Goal: Information Seeking & Learning: Find specific fact

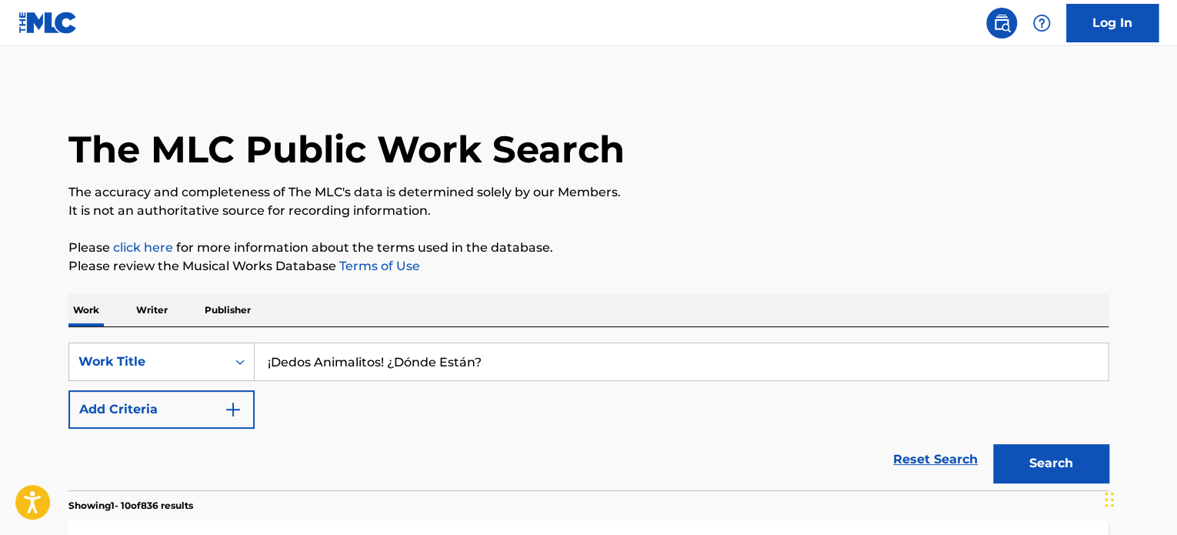
click at [358, 377] on input "¡Dedos Animalitos! ¿Dónde Están?" at bounding box center [681, 361] width 853 height 37
paste input "La Familia Dedo Animalitos de Plim Plim"
type input "La Familia Dedo Animalitos de Plim Plim"
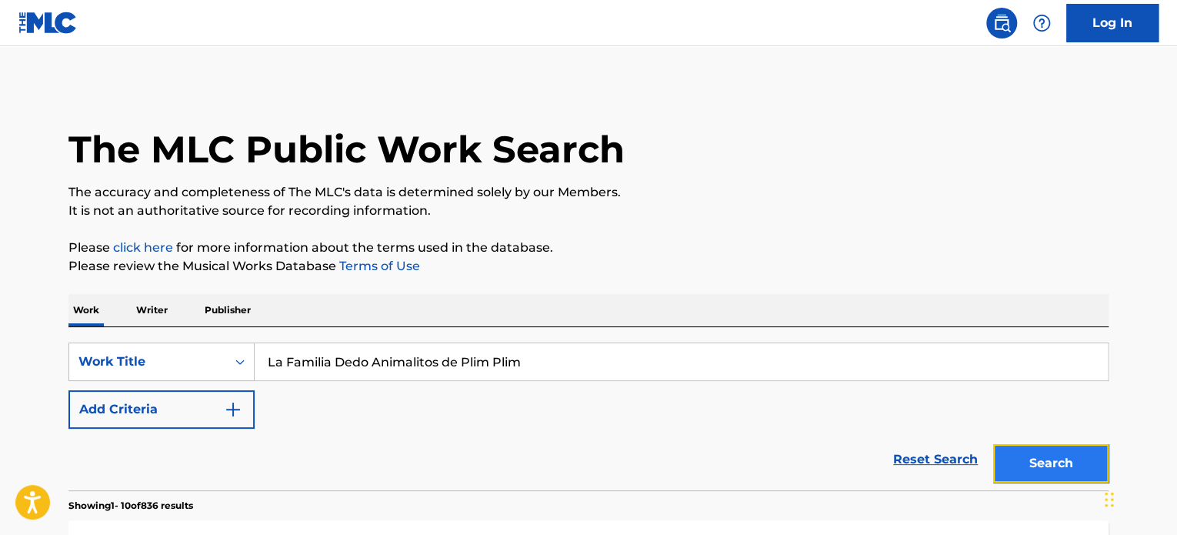
click at [1070, 452] on button "Search" at bounding box center [1050, 463] width 115 height 38
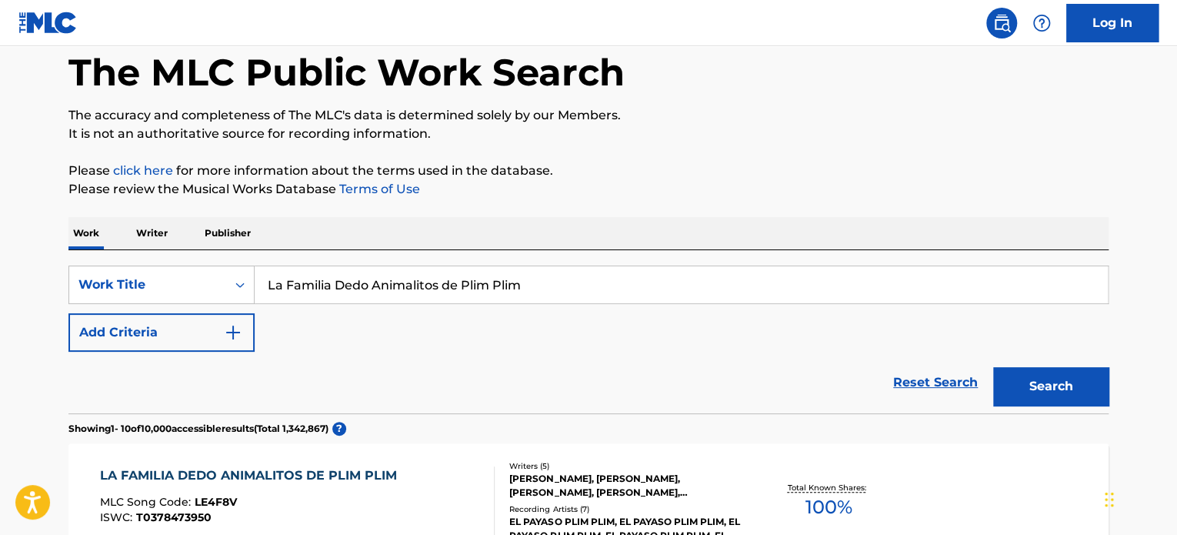
scroll to position [135, 0]
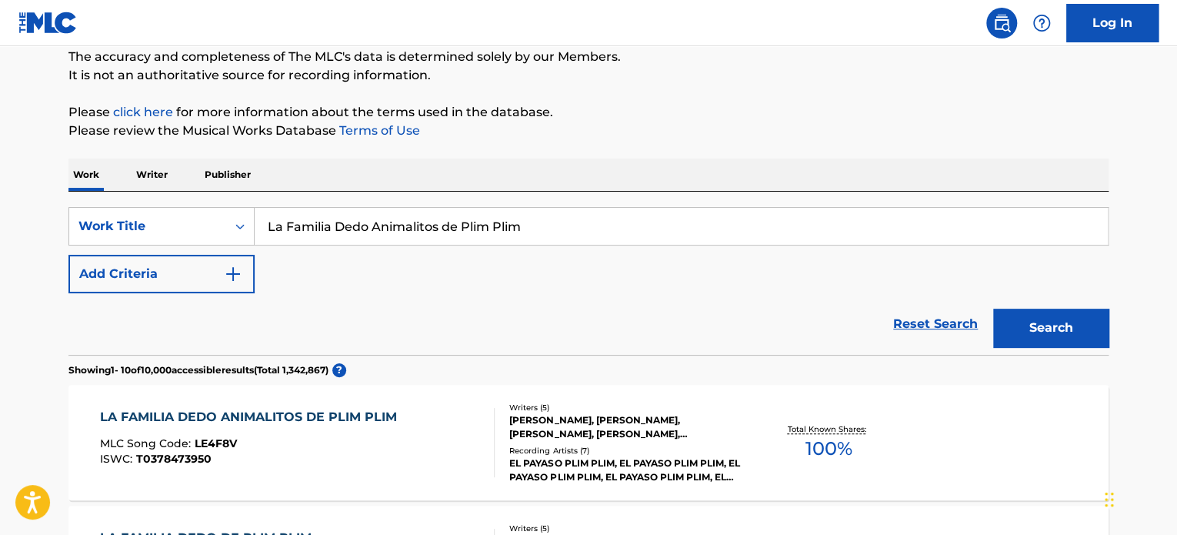
click at [329, 405] on div "LA FAMILIA DEDO ANIMALITOS DE PLIM PLIM MLC Song Code : LE4F8V ISWC : T03784739…" at bounding box center [588, 442] width 1040 height 115
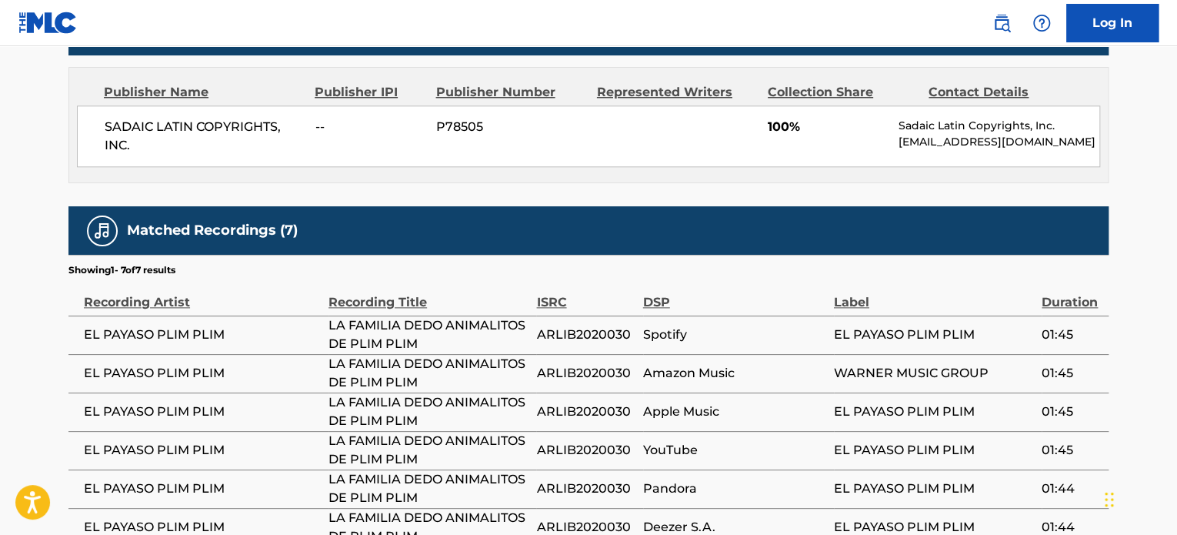
scroll to position [846, 0]
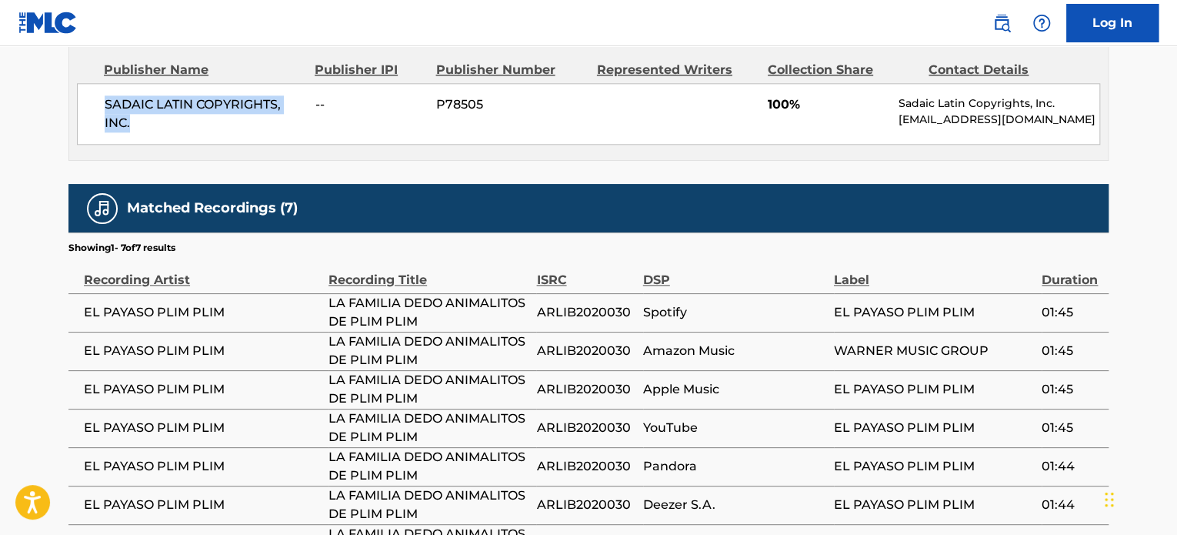
drag, startPoint x: 133, startPoint y: 124, endPoint x: 79, endPoint y: 98, distance: 59.9
click at [79, 98] on div "SADAIC LATIN COPYRIGHTS, INC. -- P78505 100% Sadaic Latin Copyrights, Inc. [EMA…" at bounding box center [588, 114] width 1023 height 62
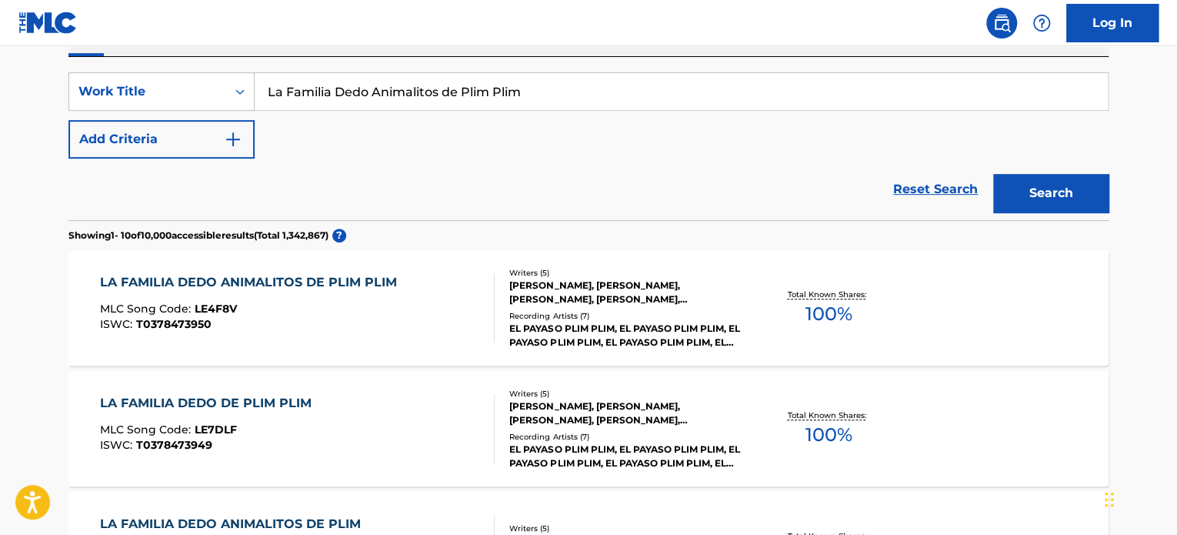
scroll to position [366, 0]
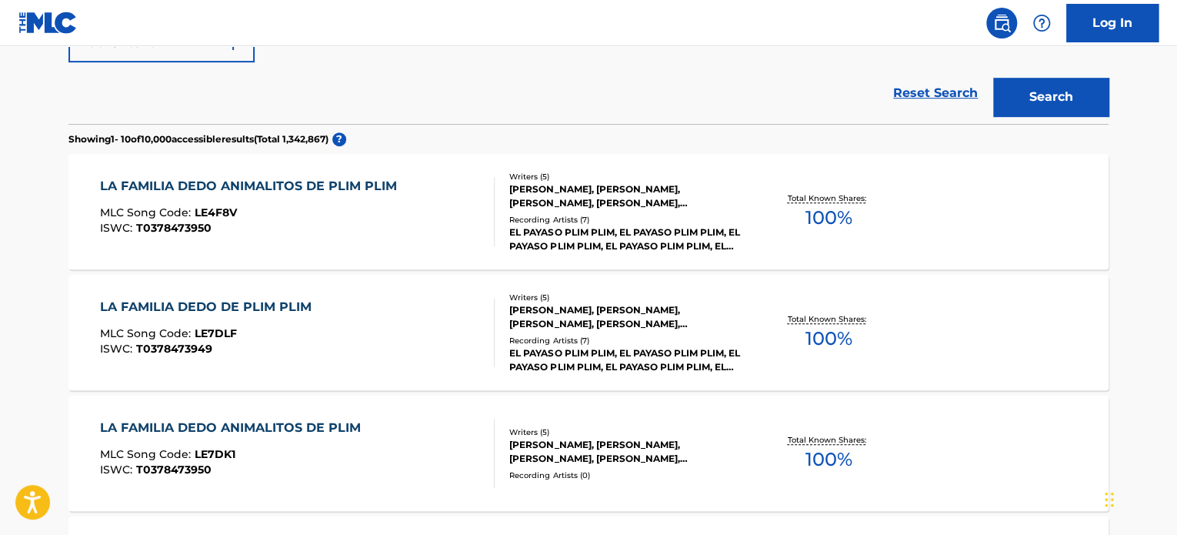
click at [395, 480] on div "LA FAMILIA DEDO ANIMALITOS DE PLIM MLC Song Code : LE7DK1 ISWC : T0378473950" at bounding box center [297, 453] width 395 height 69
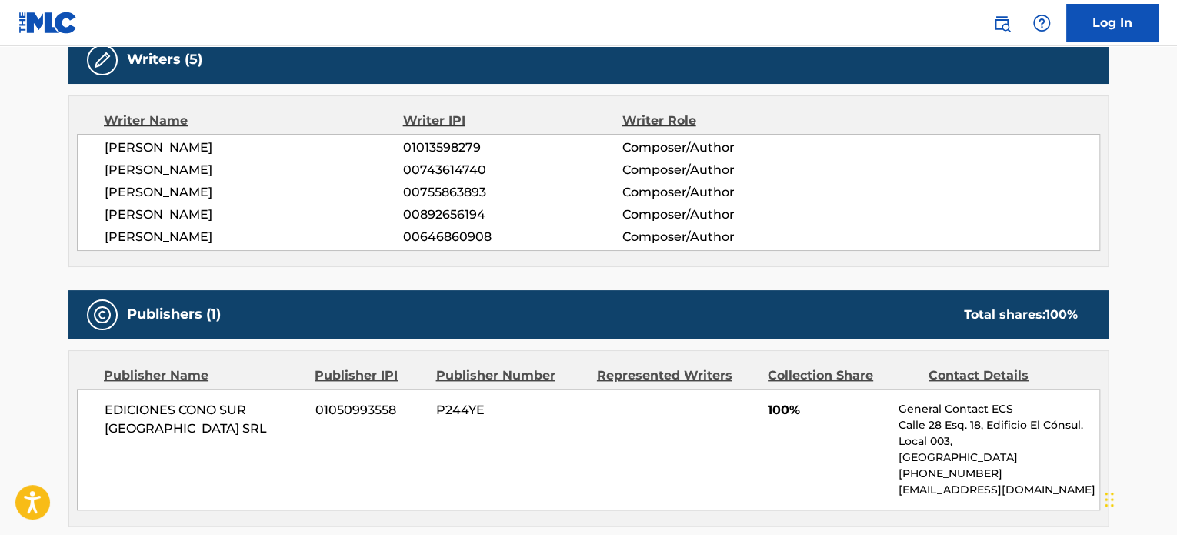
scroll to position [329, 0]
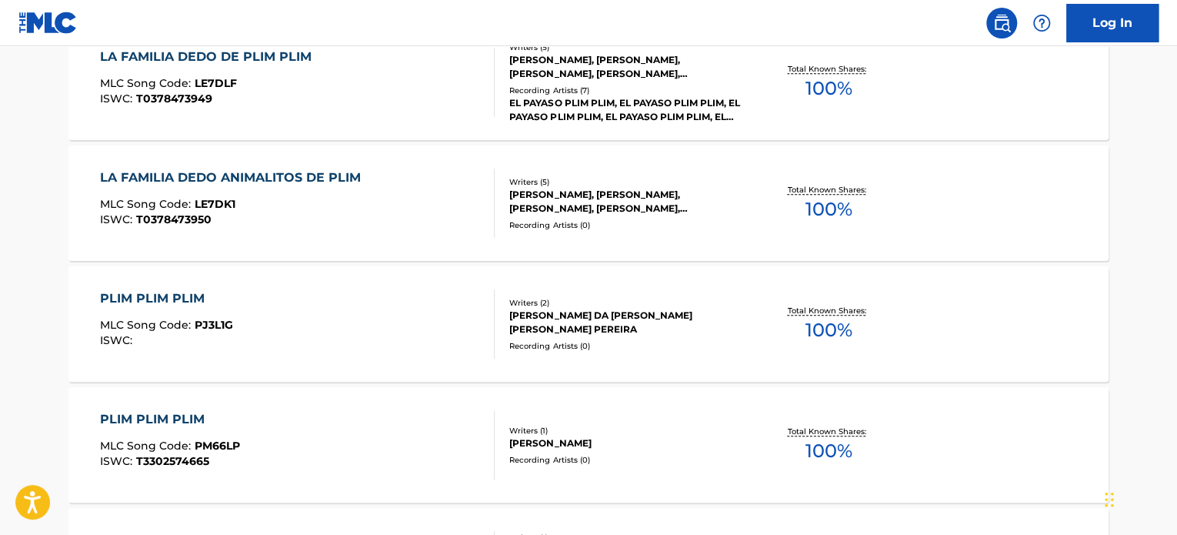
scroll to position [406, 0]
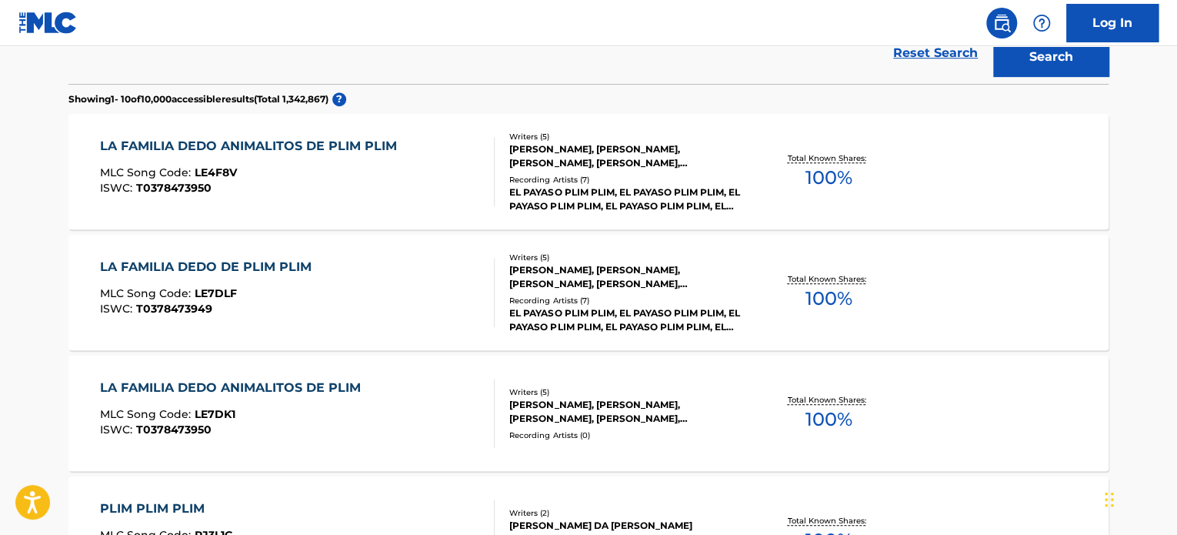
click at [373, 194] on div "LA FAMILIA DEDO ANIMALITOS DE PLIM PLIM MLC Song Code : LE4F8V ISWC : T03784739…" at bounding box center [252, 171] width 305 height 69
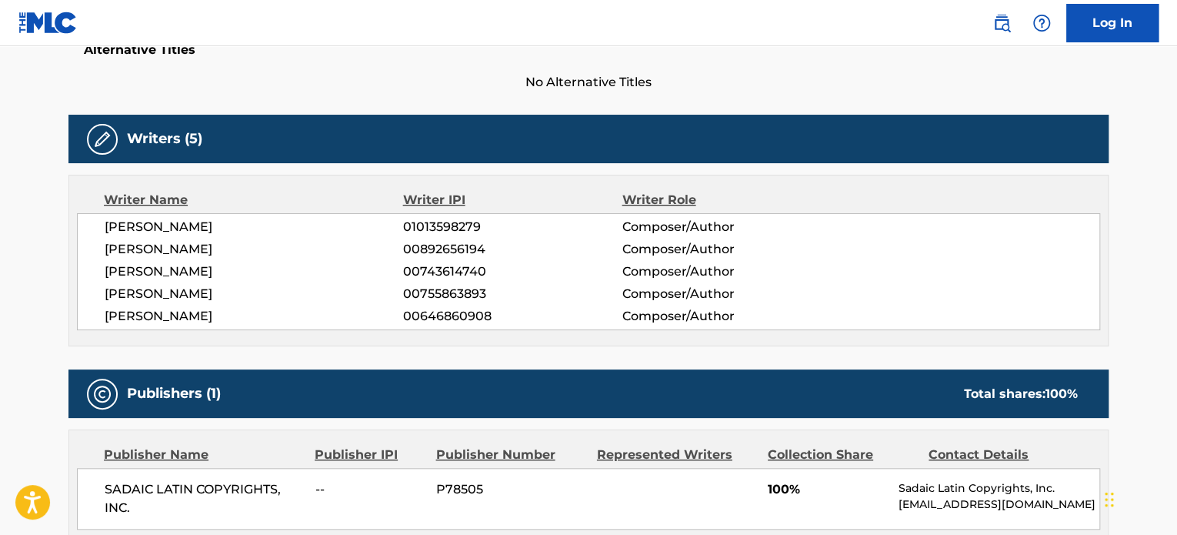
scroll to position [846, 0]
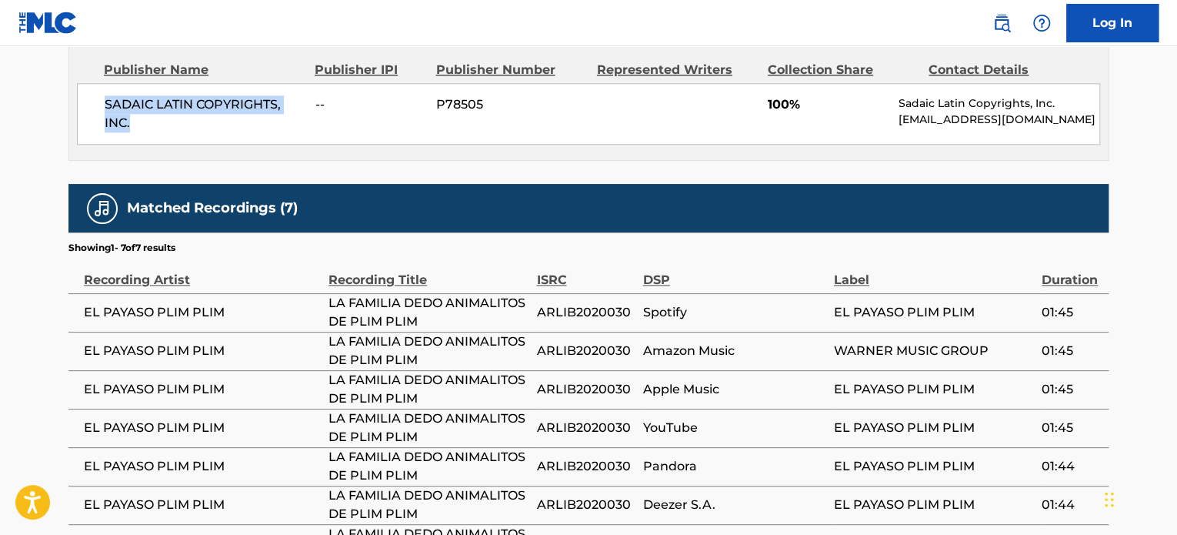
drag, startPoint x: 137, startPoint y: 131, endPoint x: 91, endPoint y: 104, distance: 53.4
click at [91, 104] on div "SADAIC LATIN COPYRIGHTS, INC. -- P78505 100% Sadaic Latin Copyrights, Inc. [EMA…" at bounding box center [588, 114] width 1023 height 62
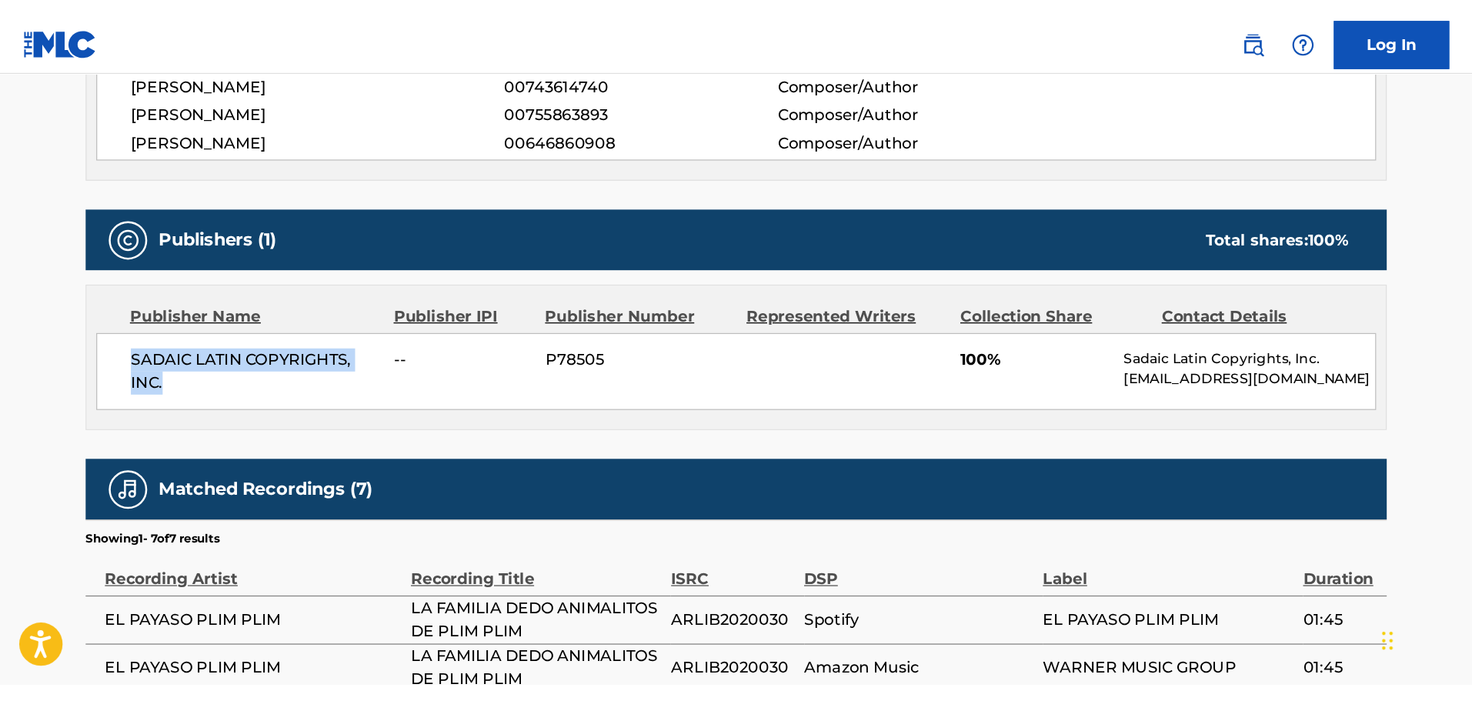
scroll to position [692, 0]
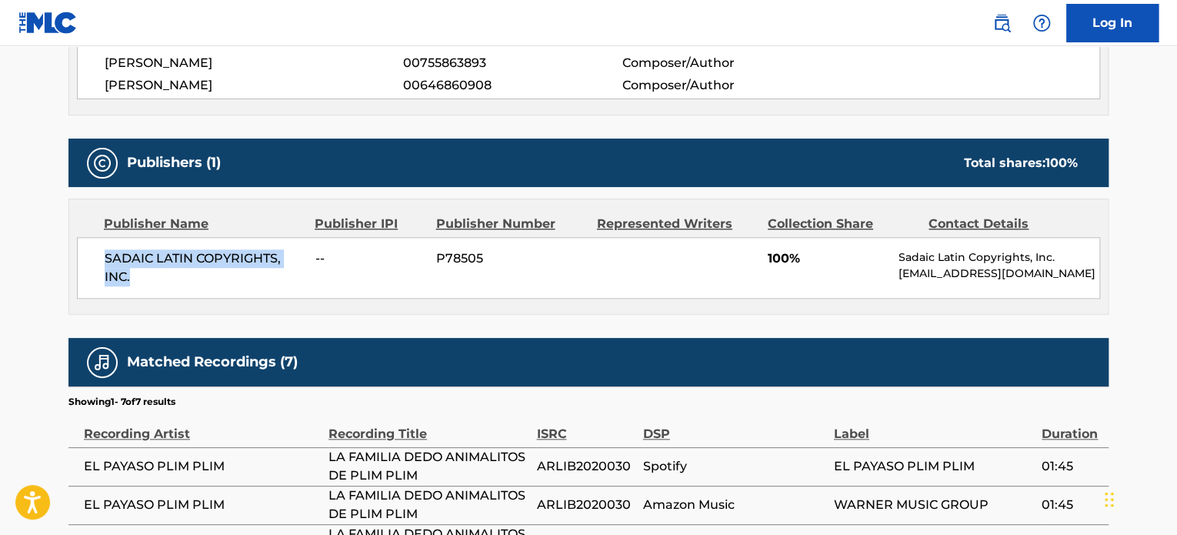
copy span "SADAIC LATIN COPYRIGHTS, INC."
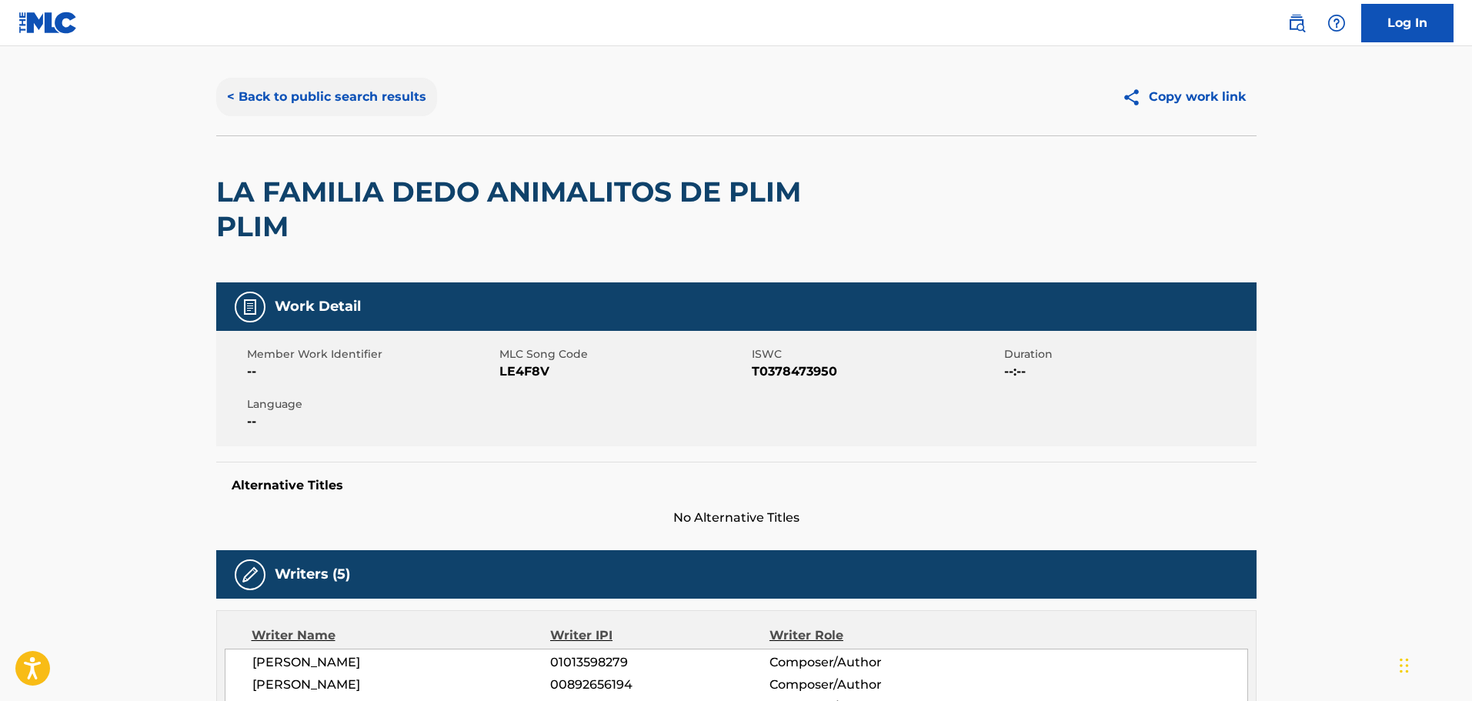
scroll to position [0, 0]
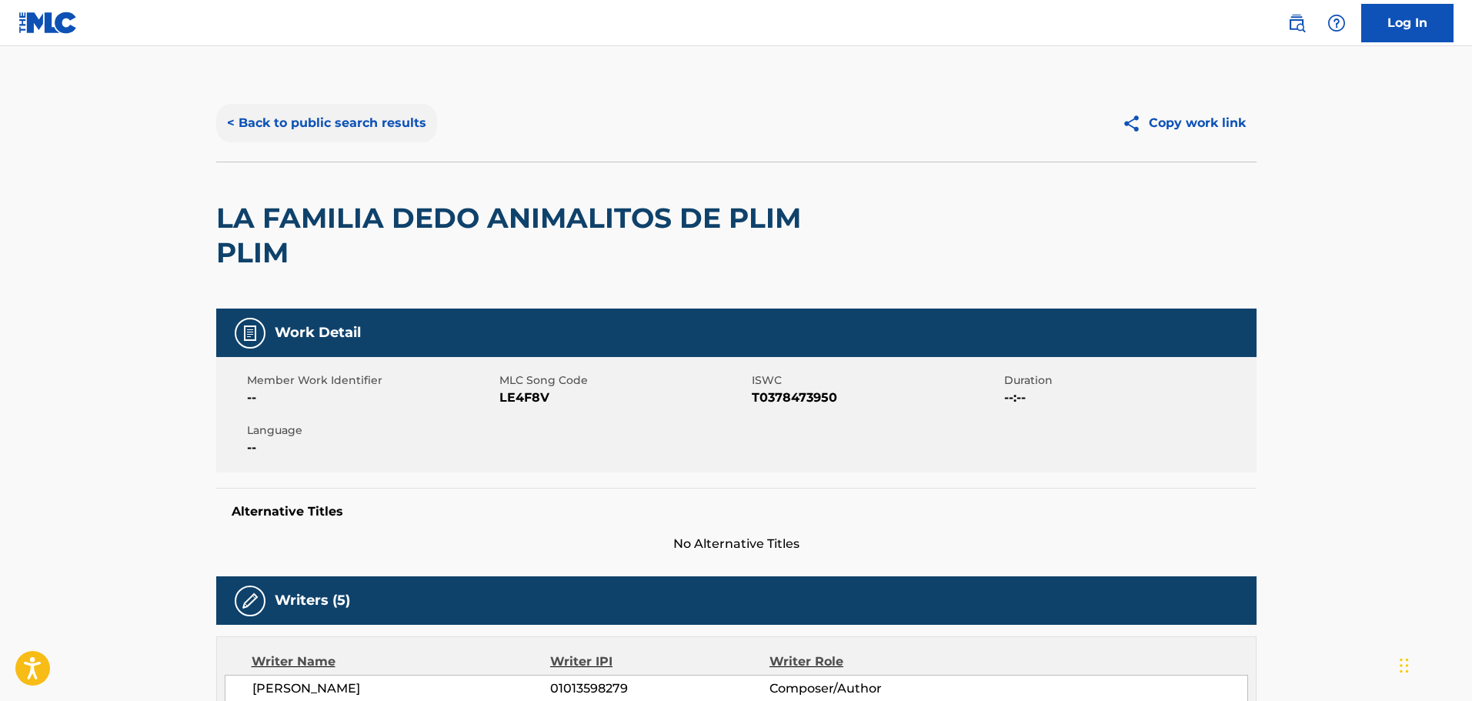
click at [317, 111] on button "< Back to public search results" at bounding box center [326, 123] width 221 height 38
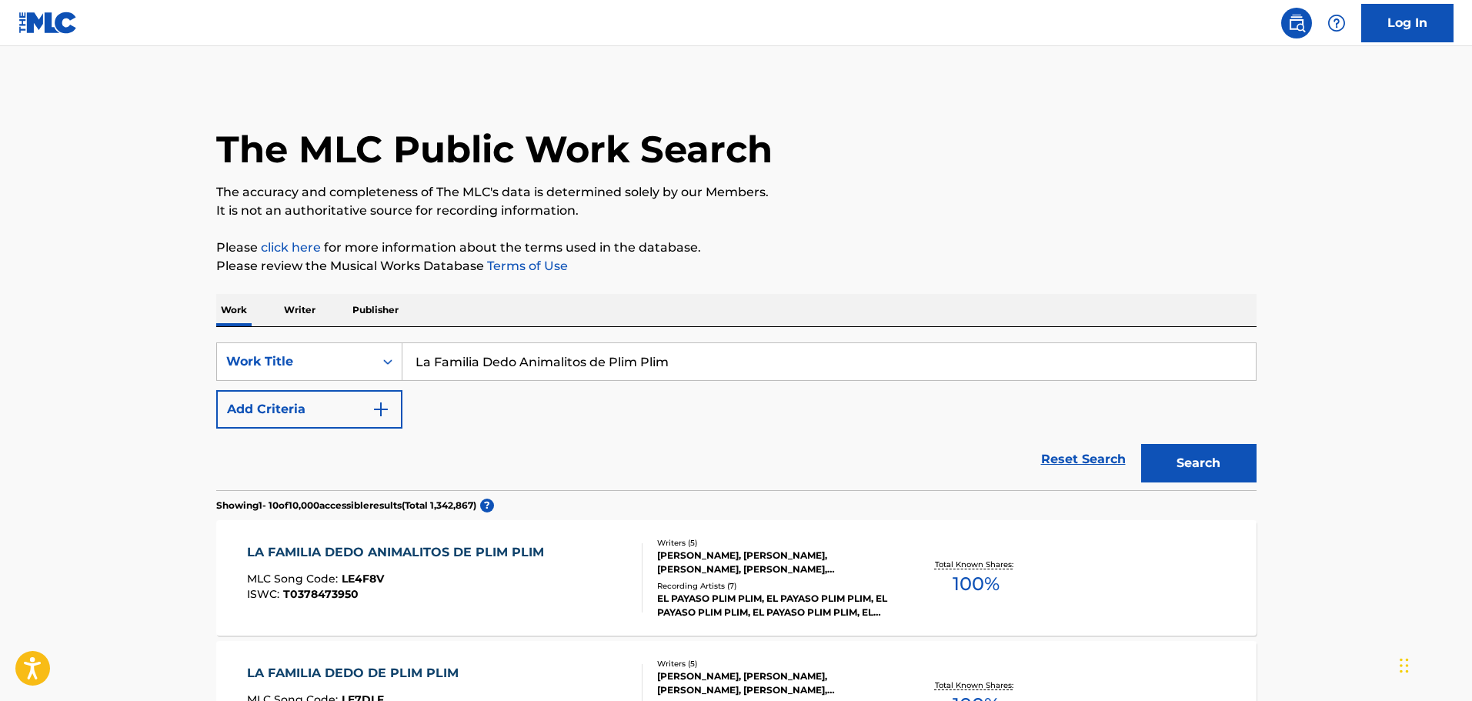
click at [475, 353] on input "La Familia Dedo Animalitos de Plim Plim" at bounding box center [828, 361] width 853 height 37
click at [552, 353] on input "La Familia Dedo Animalitos de Plim Plim" at bounding box center [828, 361] width 853 height 37
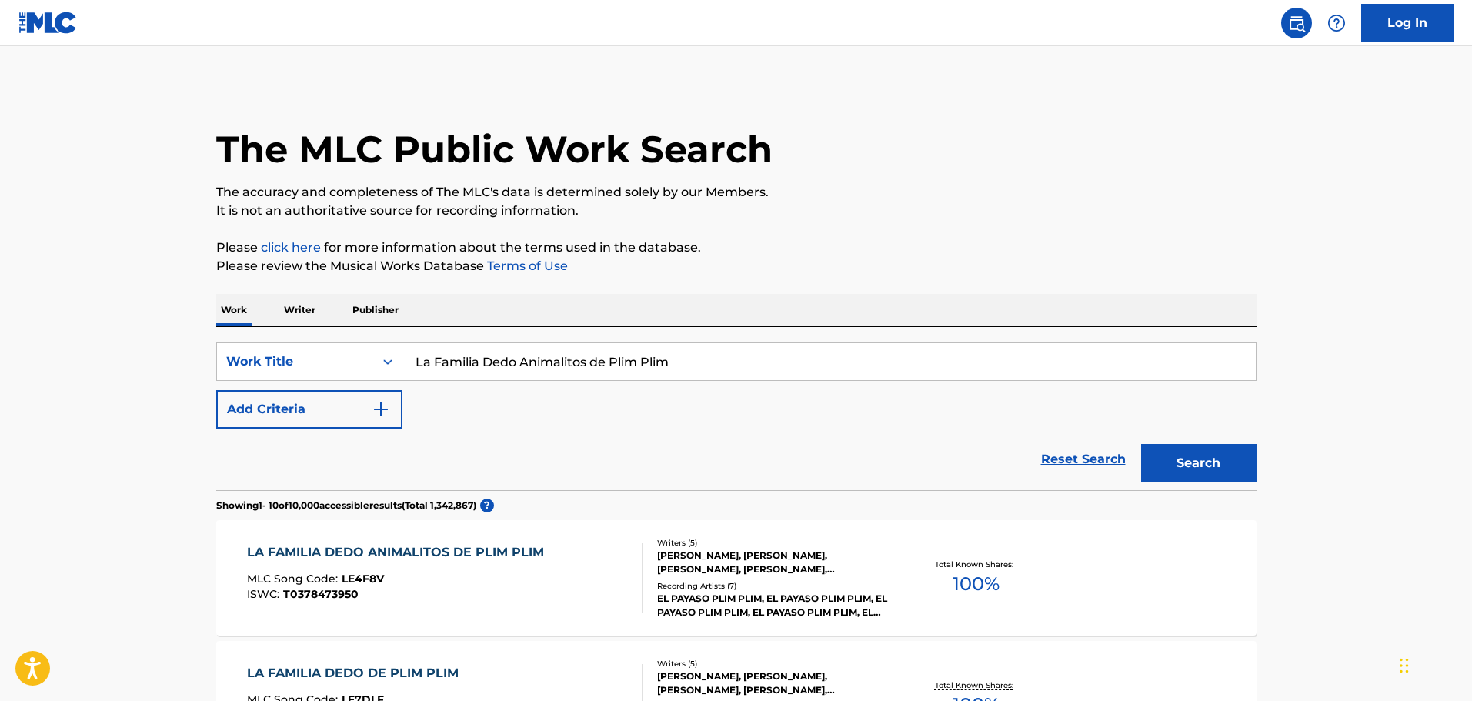
paste input "mine Yamal"
type input "[PERSON_NAME]"
click at [1176, 465] on button "Search" at bounding box center [1198, 463] width 115 height 38
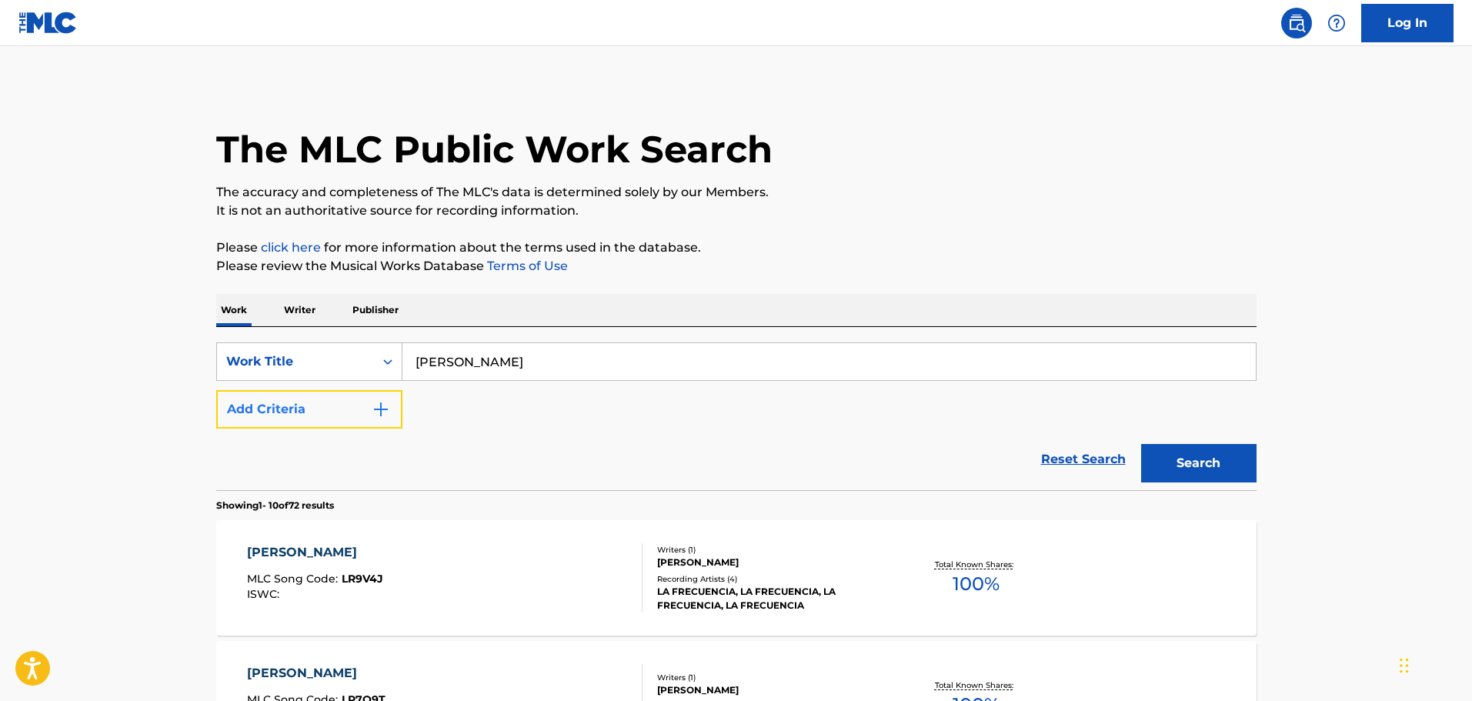
click at [281, 425] on button "Add Criteria" at bounding box center [309, 409] width 186 height 38
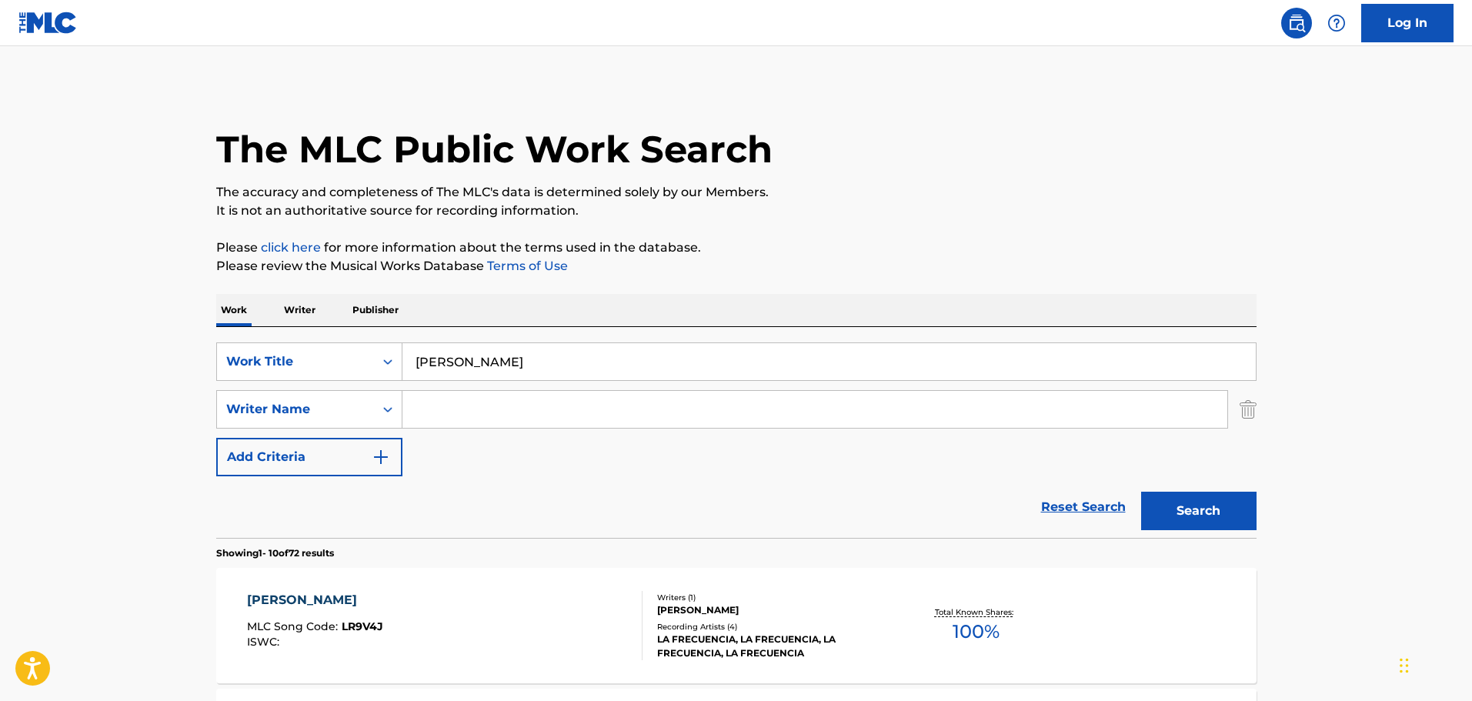
click at [563, 414] on input "Search Form" at bounding box center [814, 409] width 825 height 37
paste input "[PERSON_NAME]"
type input "[PERSON_NAME]"
click at [1176, 517] on button "Search" at bounding box center [1198, 511] width 115 height 38
